Goal: Book appointment/travel/reservation

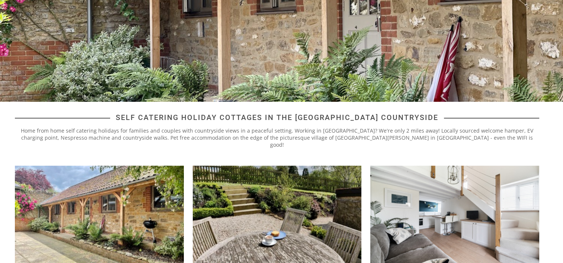
scroll to position [186, 0]
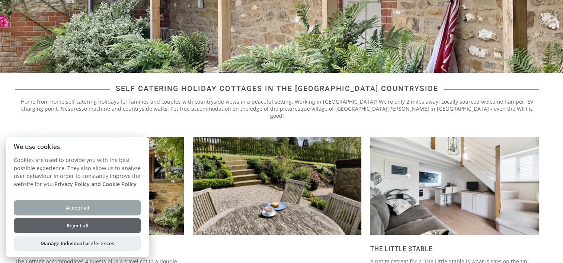
click at [113, 208] on button "Accept all" at bounding box center [77, 208] width 127 height 16
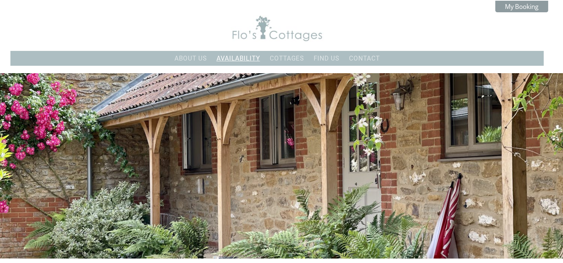
click at [228, 57] on link "Availability" at bounding box center [239, 58] width 44 height 7
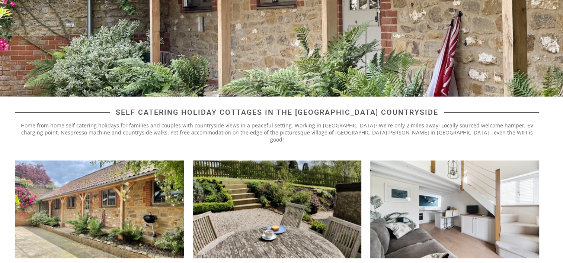
scroll to position [371, 0]
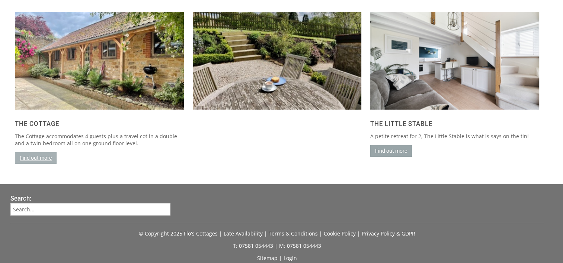
click at [45, 155] on link "Find out more" at bounding box center [36, 158] width 42 height 12
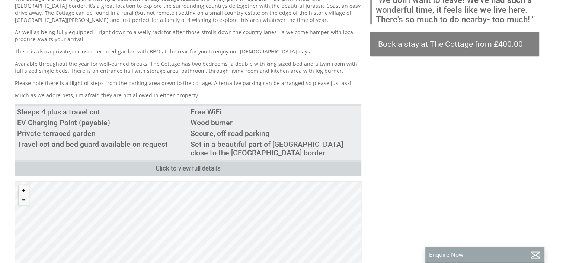
scroll to position [335, 0]
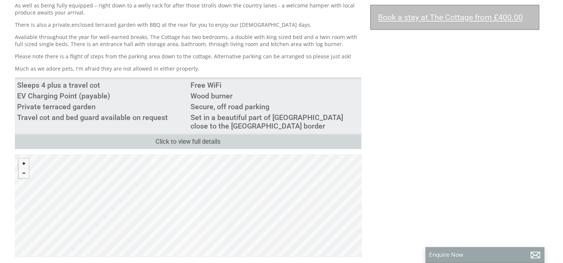
click at [390, 24] on link "Book a stay at The Cottage from £400.00" at bounding box center [454, 17] width 169 height 25
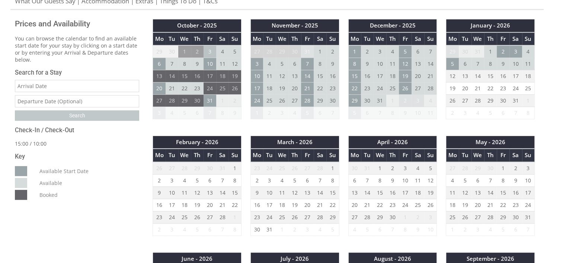
scroll to position [298, 0]
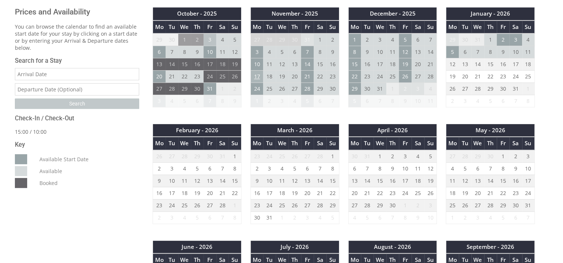
click at [256, 74] on td "17" at bounding box center [256, 76] width 13 height 12
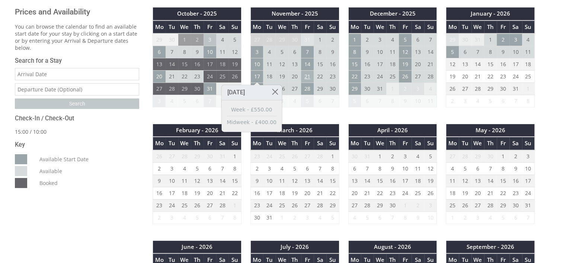
click at [306, 76] on td "21" at bounding box center [307, 76] width 13 height 12
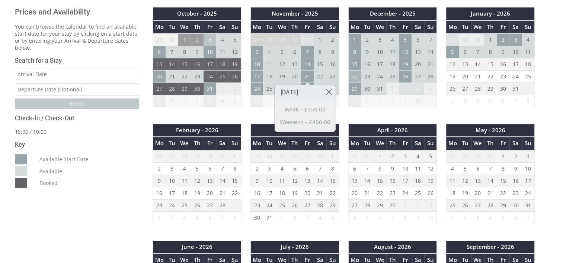
click at [353, 73] on td "22" at bounding box center [354, 76] width 13 height 12
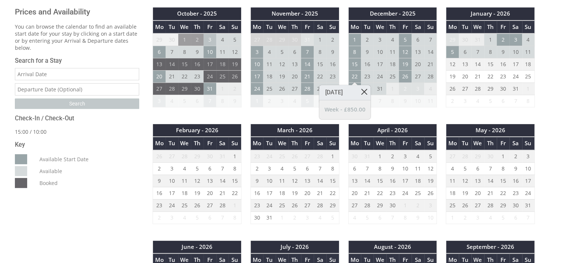
click at [371, 91] on link at bounding box center [364, 91] width 13 height 13
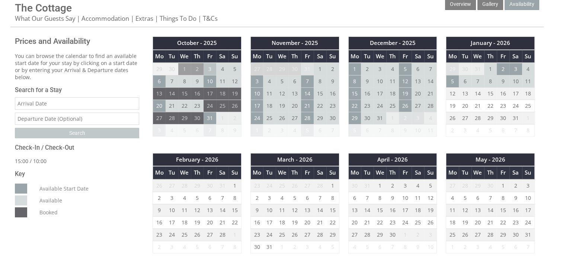
scroll to position [223, 0]
